Goal: Information Seeking & Learning: Check status

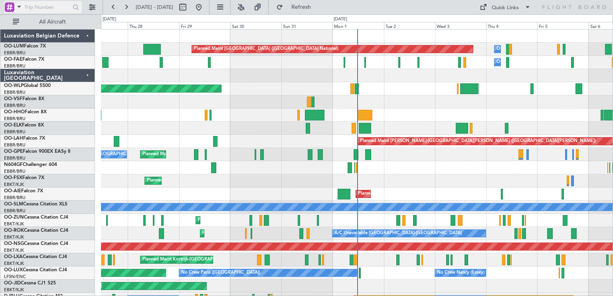
click at [14, 8] on div at bounding box center [10, 7] width 10 height 10
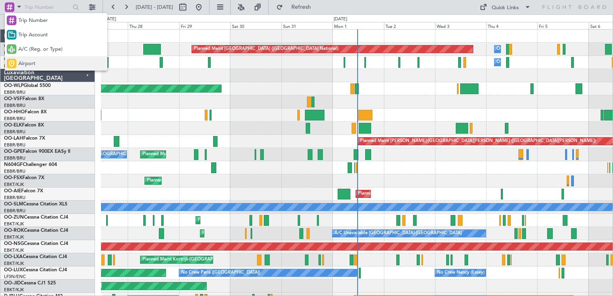
click at [22, 65] on span "Airport" at bounding box center [26, 64] width 17 height 8
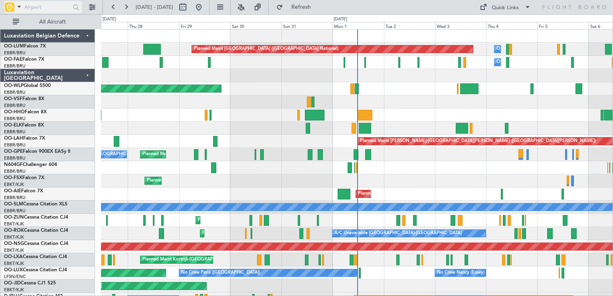
click at [42, 6] on input "text" at bounding box center [47, 7] width 46 height 12
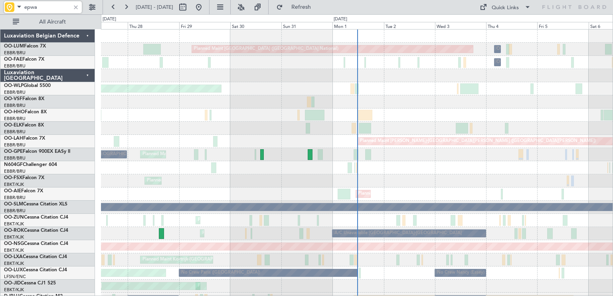
type input "epwa"
click at [80, 5] on div at bounding box center [75, 7] width 9 height 9
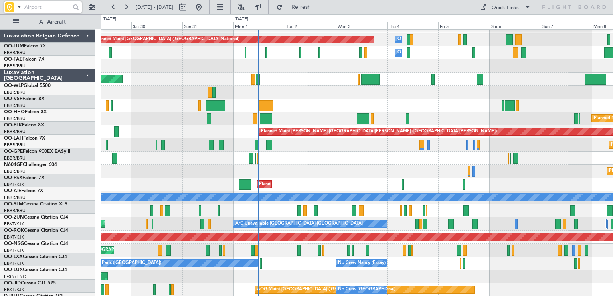
scroll to position [10, 0]
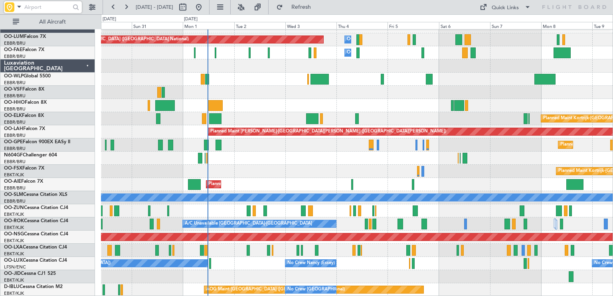
click at [324, 99] on div "Planned Maint Brussels (Brussels National) Owner Melsbroek Air Base Owner Melsb…" at bounding box center [357, 158] width 512 height 277
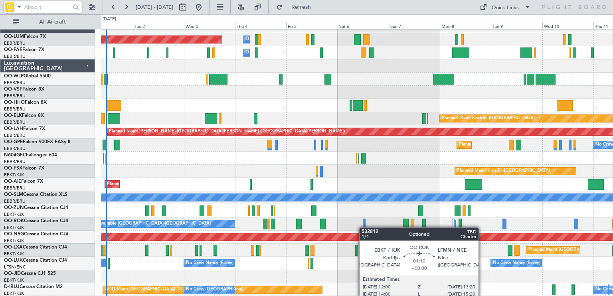
click at [363, 228] on div "Planned Maint Brussels (Brussels National) Owner Melsbroek Air Base Owner Melsb…" at bounding box center [357, 158] width 512 height 277
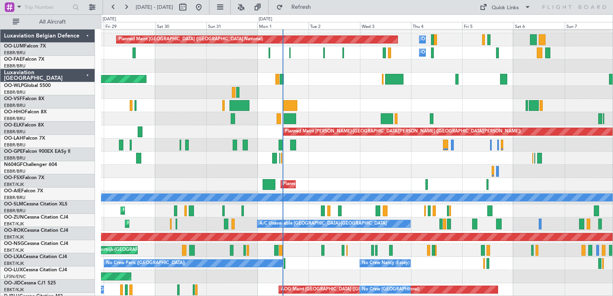
click at [345, 168] on div "Planned Maint Kortrijk-[GEOGRAPHIC_DATA] Planned Maint [GEOGRAPHIC_DATA]-[GEOGR…" at bounding box center [357, 171] width 512 height 13
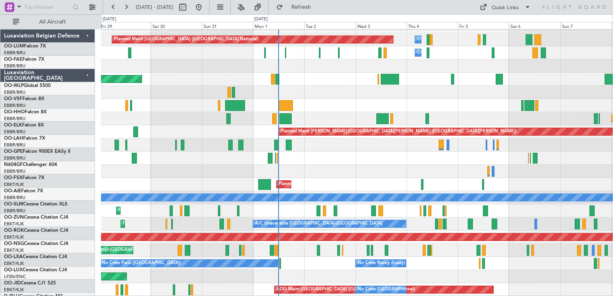
scroll to position [10, 0]
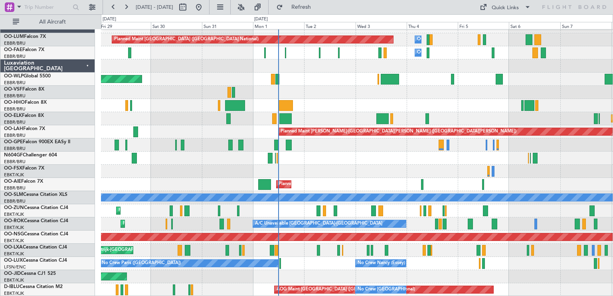
click at [296, 132] on div "Planned Maint [GEOGRAPHIC_DATA] ([GEOGRAPHIC_DATA] National) Owner [GEOGRAPHIC_…" at bounding box center [357, 158] width 512 height 277
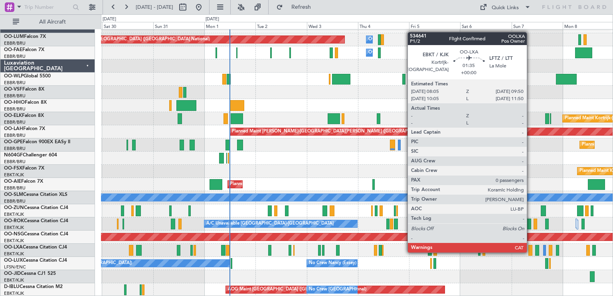
click at [531, 252] on div at bounding box center [531, 250] width 4 height 11
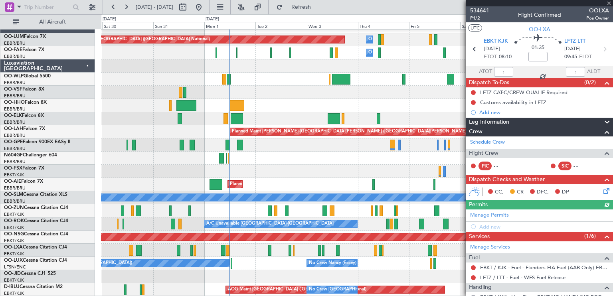
scroll to position [77, 0]
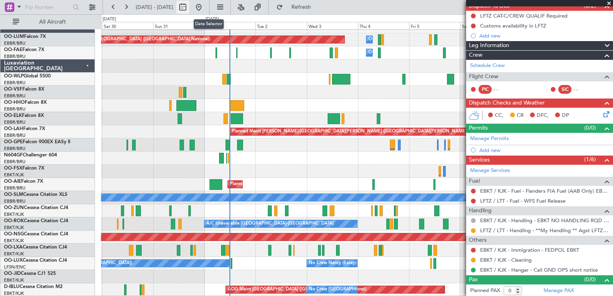
click at [189, 7] on button at bounding box center [183, 7] width 13 height 13
select select "8"
select select "2025"
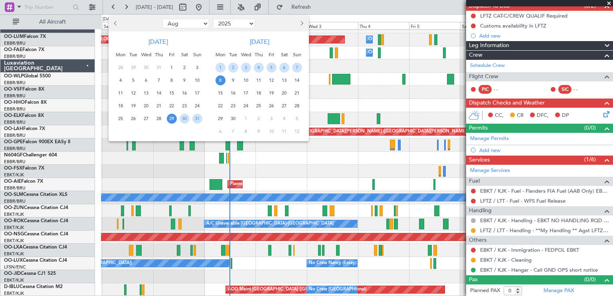
click at [304, 25] on button "Next month" at bounding box center [301, 23] width 9 height 13
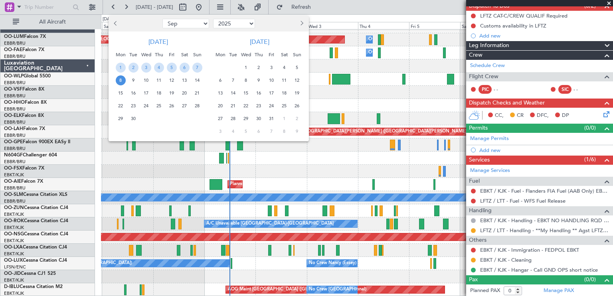
click at [233, 81] on span "7" at bounding box center [233, 80] width 10 height 10
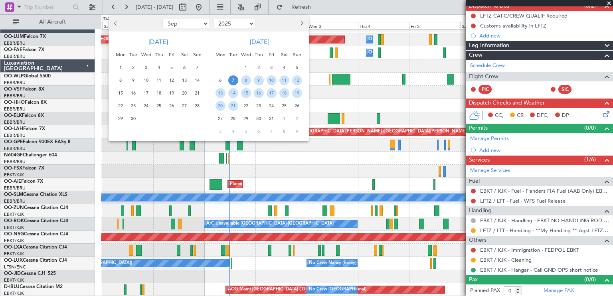
click at [233, 81] on span "7" at bounding box center [233, 80] width 10 height 10
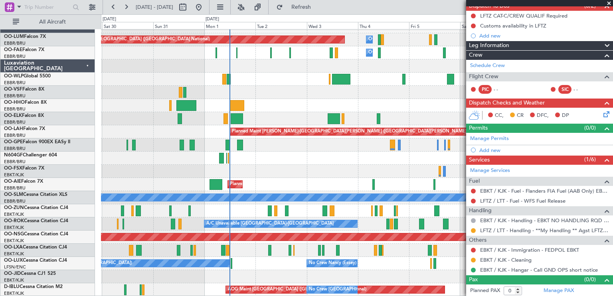
select select "10"
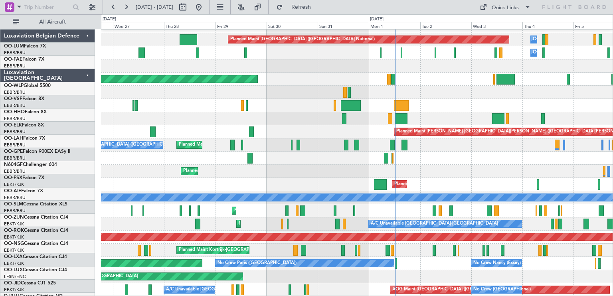
scroll to position [10, 0]
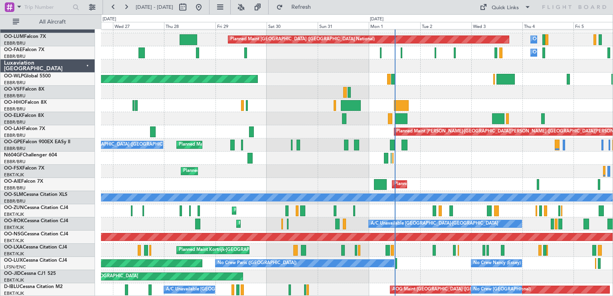
click at [455, 134] on div "Planned Maint Brussels (Brussels National) Owner Melsbroek Air Base Owner Melsb…" at bounding box center [357, 158] width 512 height 277
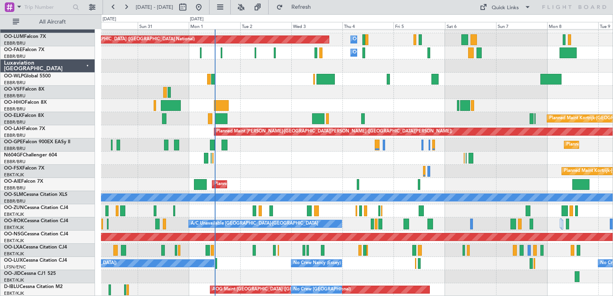
click at [256, 177] on div "Planned Maint Brussels (Brussels National) Owner Melsbroek Air Base Owner Melsb…" at bounding box center [357, 158] width 512 height 277
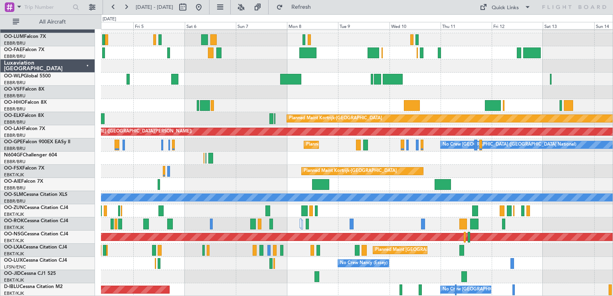
click at [238, 25] on div "Owner Melsbroek Air Base Planned Maint Brussels (Brussels National) Owner Melsb…" at bounding box center [306, 155] width 613 height 282
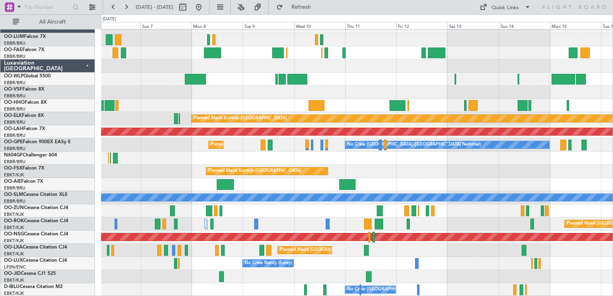
click at [171, 82] on div at bounding box center [357, 79] width 512 height 13
